Goal: Information Seeking & Learning: Learn about a topic

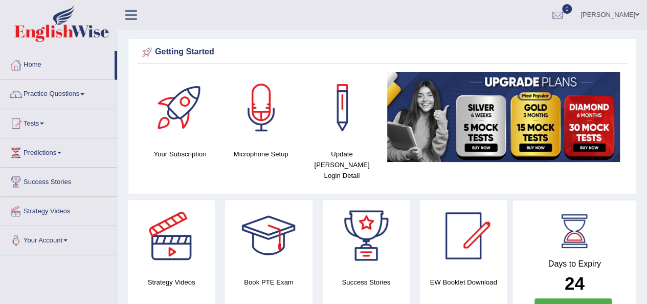
click at [84, 95] on span at bounding box center [82, 94] width 4 height 2
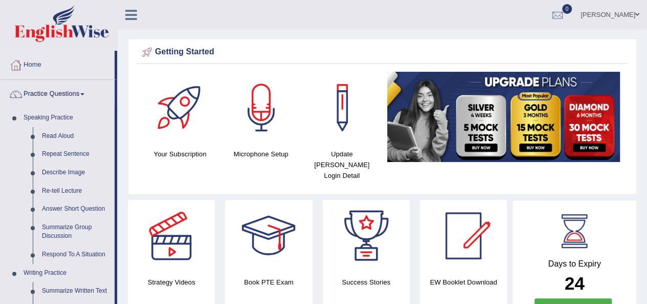
click at [84, 95] on span at bounding box center [82, 94] width 4 height 2
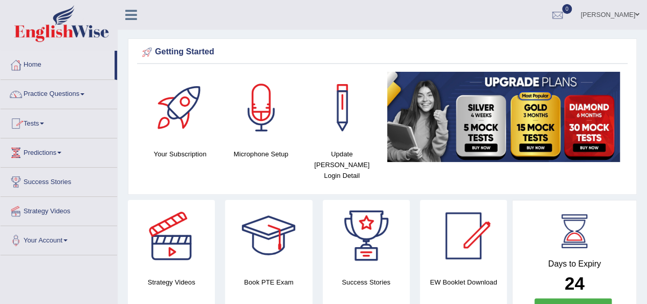
click at [44, 122] on span at bounding box center [42, 123] width 4 height 2
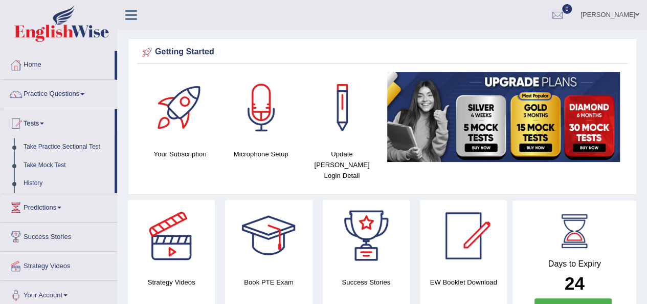
click at [62, 144] on link "Take Practice Sectional Test" at bounding box center [67, 147] width 96 height 18
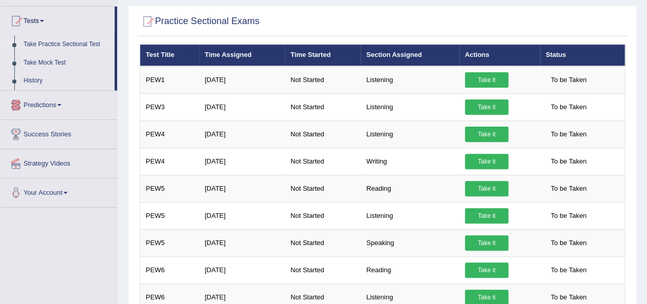
scroll to position [51, 0]
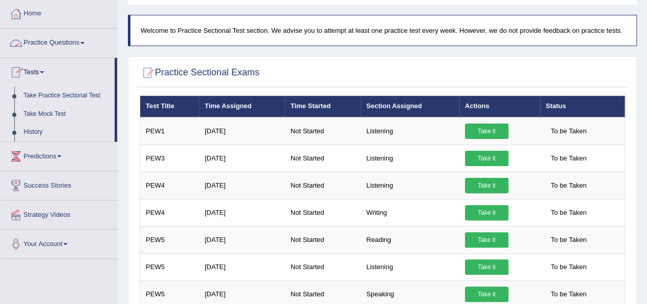
click at [82, 42] on link "Practice Questions" at bounding box center [59, 42] width 117 height 26
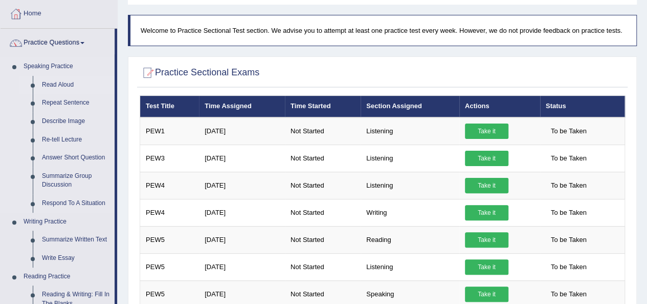
click at [56, 82] on link "Read Aloud" at bounding box center [75, 85] width 77 height 18
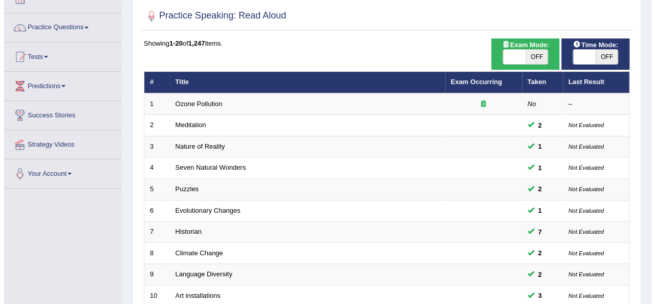
scroll to position [51, 0]
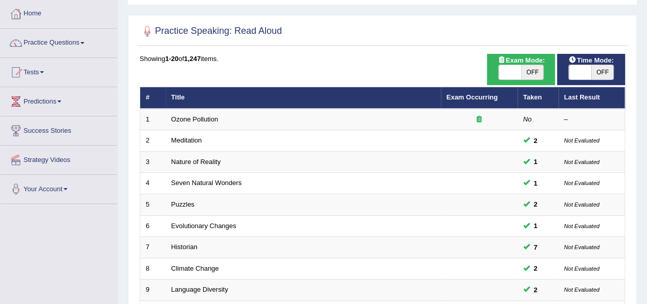
click at [536, 73] on span "OFF" at bounding box center [533, 72] width 23 height 14
checkbox input "true"
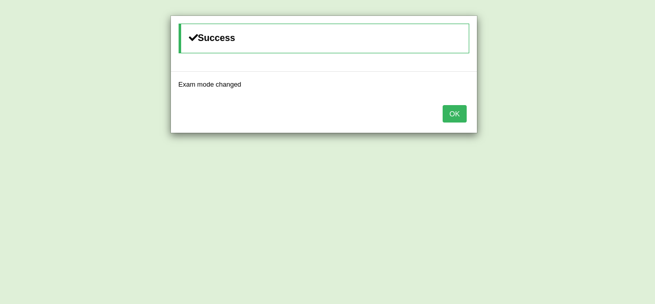
click at [451, 113] on button "OK" at bounding box center [455, 113] width 24 height 17
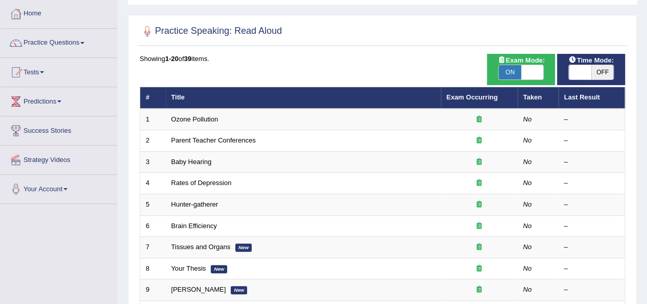
click at [592, 74] on span "OFF" at bounding box center [603, 72] width 23 height 14
checkbox input "true"
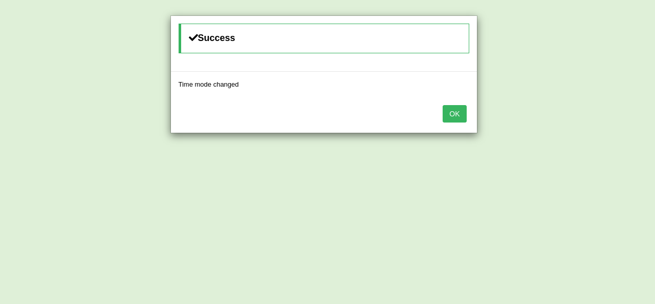
click at [448, 111] on button "OK" at bounding box center [455, 113] width 24 height 17
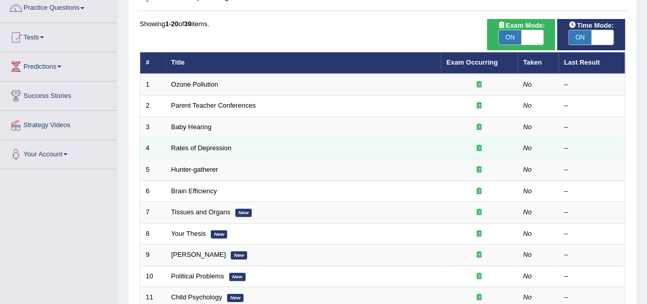
scroll to position [51, 0]
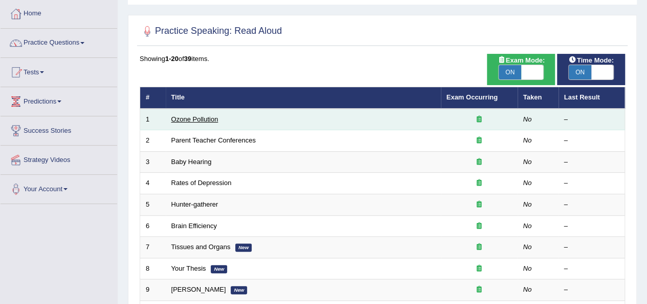
click at [199, 120] on link "Ozone Pollution" at bounding box center [194, 119] width 47 height 8
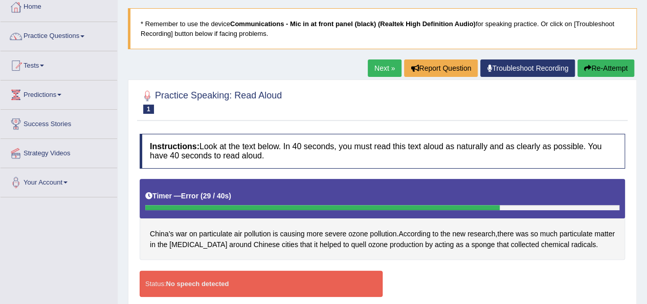
scroll to position [80, 0]
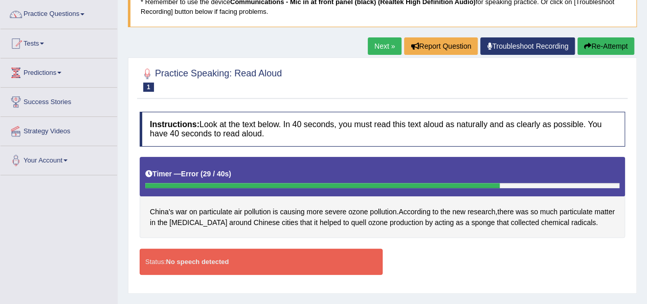
click at [382, 47] on link "Next »" at bounding box center [385, 45] width 34 height 17
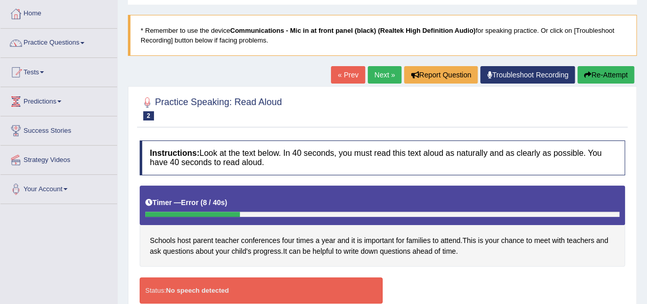
scroll to position [51, 0]
click at [378, 73] on link "Next »" at bounding box center [385, 74] width 34 height 17
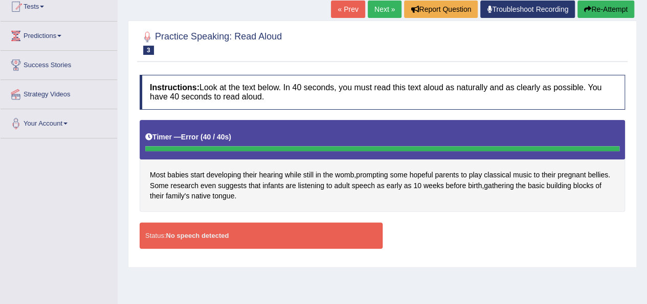
scroll to position [51, 0]
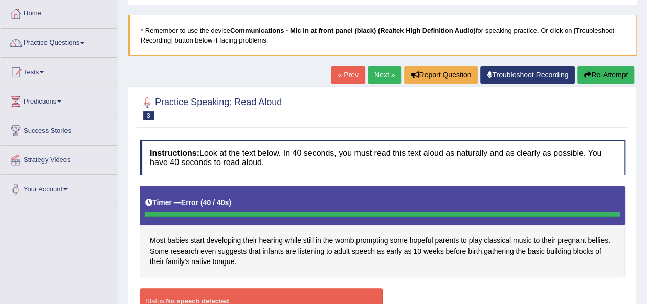
click at [377, 72] on link "Next »" at bounding box center [385, 74] width 34 height 17
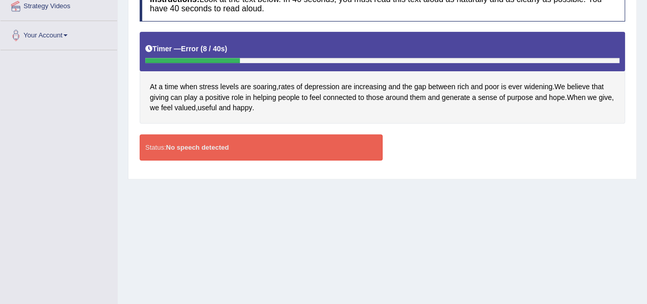
scroll to position [233, 0]
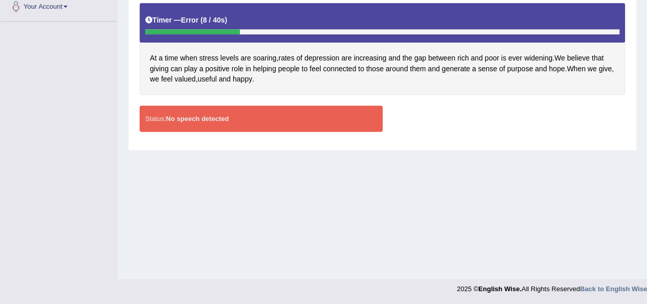
click at [492, 177] on div "Home Practice Speaking: Read Aloud Rates of Depression * Remember to use the de…" at bounding box center [383, 23] width 530 height 512
click at [116, 176] on div "Toggle navigation Home Practice Questions Speaking Practice Read Aloud Repeat S…" at bounding box center [323, 33] width 647 height 532
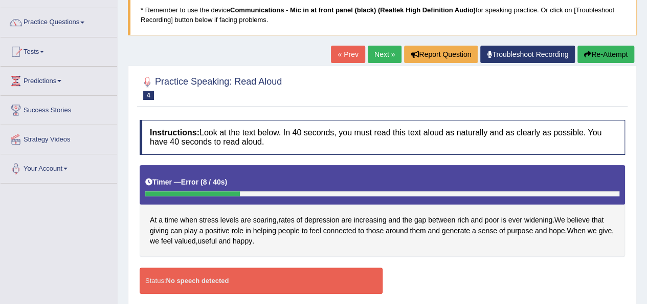
scroll to position [0, 0]
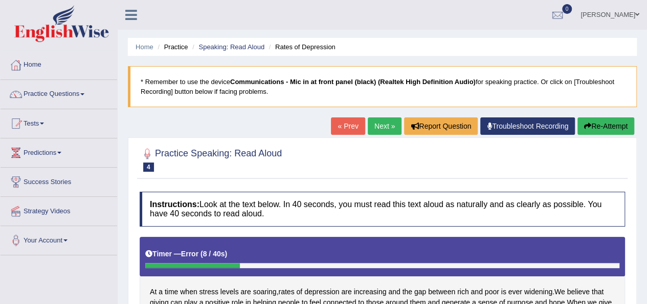
drag, startPoint x: 33, startPoint y: 157, endPoint x: 111, endPoint y: 123, distance: 84.3
click at [111, 123] on link "Tests" at bounding box center [59, 122] width 117 height 26
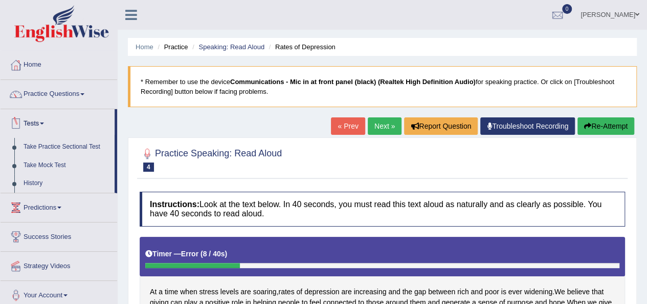
click at [131, 123] on div "Home Practice Speaking: Read Aloud Rates of Depression * Remember to use the de…" at bounding box center [383, 256] width 530 height 512
